Goal: Task Accomplishment & Management: Manage account settings

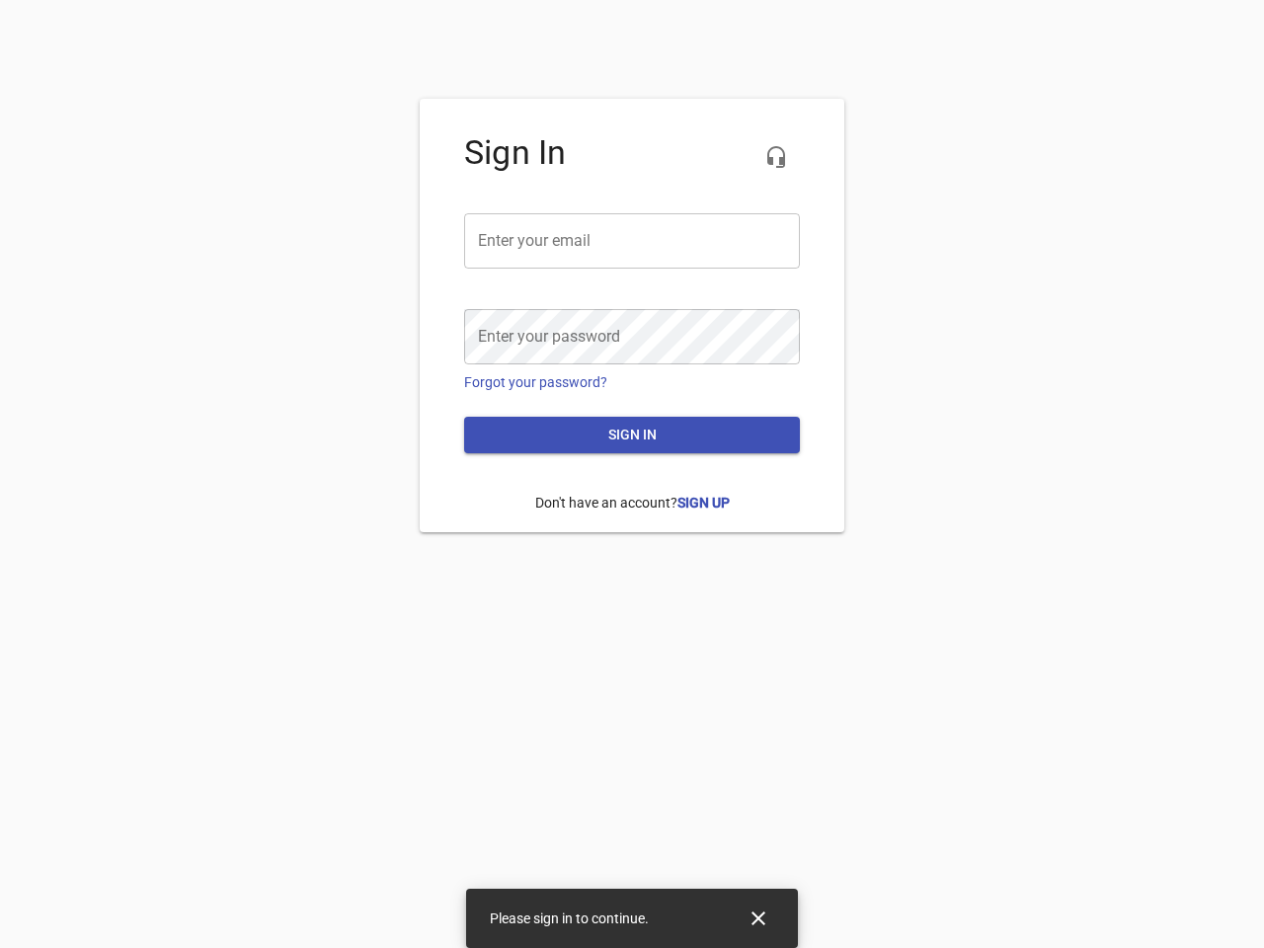
click at [776, 157] on icon "button" at bounding box center [776, 157] width 24 height 24
click at [632, 241] on input "email" at bounding box center [632, 240] width 336 height 55
